Goal: Information Seeking & Learning: Get advice/opinions

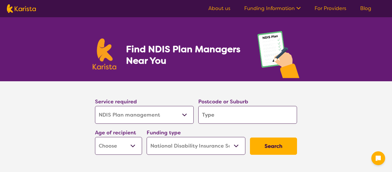
select select "NDIS Plan management"
select select "NDIS"
select select "NDIS Plan management"
select select "NDIS"
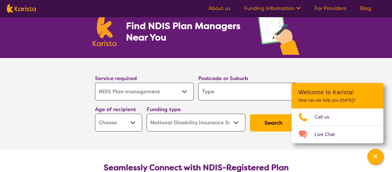
click at [163, 86] on select "Allied Health Assistant Assessment ([MEDICAL_DATA] or [MEDICAL_DATA]) Behaviour…" at bounding box center [144, 92] width 99 height 18
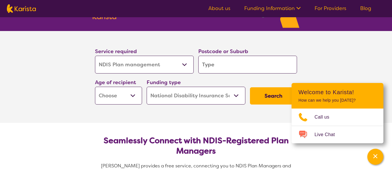
scroll to position [50, 0]
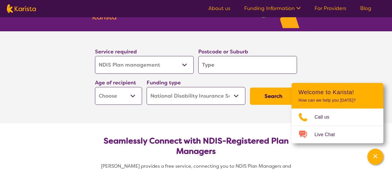
click at [173, 63] on select "Allied Health Assistant Assessment ([MEDICAL_DATA] or [MEDICAL_DATA]) Behaviour…" at bounding box center [144, 65] width 99 height 18
click at [95, 56] on select "Allied Health Assistant Assessment ([MEDICAL_DATA] or [MEDICAL_DATA]) Behaviour…" at bounding box center [144, 65] width 99 height 18
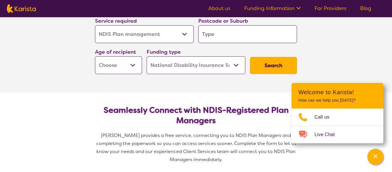
scroll to position [67, 0]
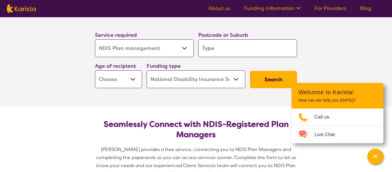
click at [224, 53] on input "search" at bounding box center [247, 48] width 99 height 18
type input "4"
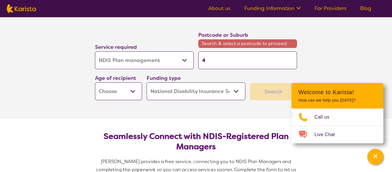
type input "42"
type input "421"
type input "4215"
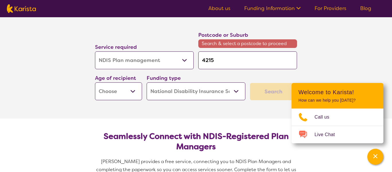
type input "4215"
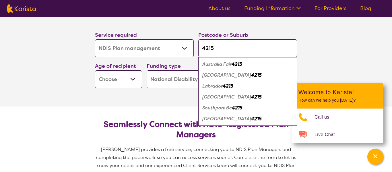
type input "4215"
click at [226, 86] on em "4215" at bounding box center [228, 86] width 11 height 6
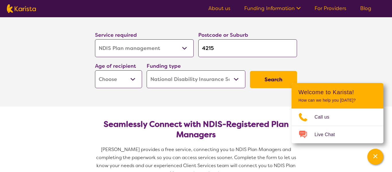
click at [121, 82] on select "Early Childhood - 0 to 9 Child - 10 to 11 Adolescent - 12 to 17 Adult - 18 to 6…" at bounding box center [118, 79] width 47 height 18
select select "EC"
click at [95, 70] on select "Early Childhood - 0 to 9 Child - 10 to 11 Adolescent - 12 to 17 Adult - 18 to 6…" at bounding box center [118, 79] width 47 height 18
select select "EC"
click at [272, 77] on button "Search" at bounding box center [273, 79] width 47 height 17
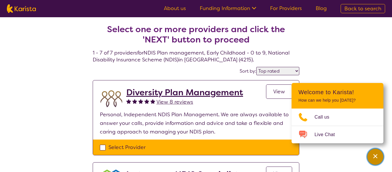
click at [379, 163] on button "Channel Menu" at bounding box center [375, 157] width 16 height 16
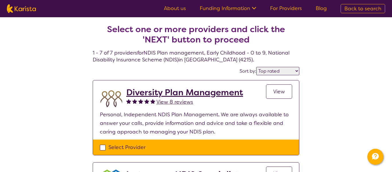
click at [281, 70] on select "Highly reviewed Top rated" at bounding box center [277, 71] width 43 height 8
select select "highly_reviewed"
click at [258, 67] on select "Highly reviewed Top rated" at bounding box center [277, 71] width 43 height 8
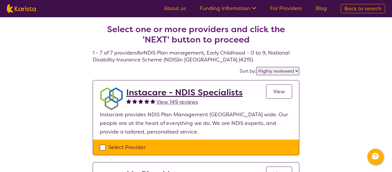
click at [160, 94] on h2 "Instacare - NDIS Specialists" at bounding box center [184, 92] width 117 height 10
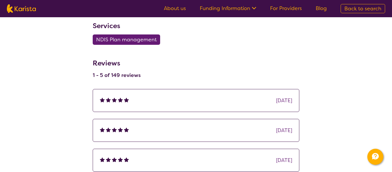
scroll to position [319, 0]
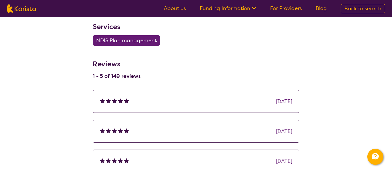
click at [121, 103] on div at bounding box center [121, 101] width 6 height 9
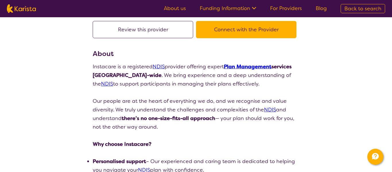
scroll to position [0, 0]
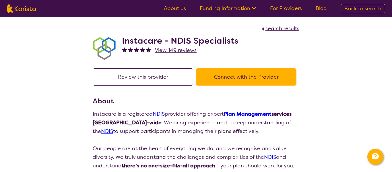
click at [240, 77] on button "Connect with the Provider" at bounding box center [246, 76] width 100 height 17
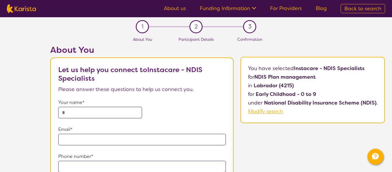
scroll to position [1, 0]
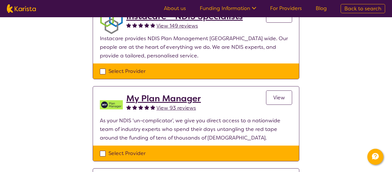
scroll to position [77, 0]
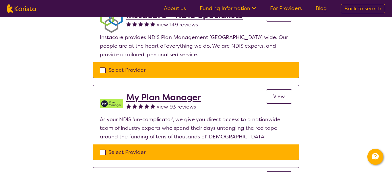
click at [280, 96] on span "View" at bounding box center [279, 96] width 12 height 7
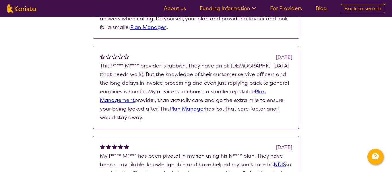
scroll to position [642, 0]
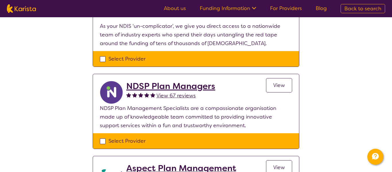
scroll to position [170, 0]
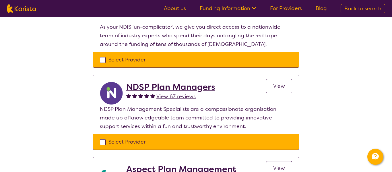
click at [166, 96] on span "View 67 reviews" at bounding box center [175, 96] width 39 height 7
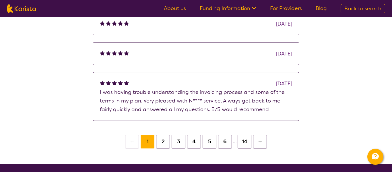
scroll to position [178, 0]
